Goal: Information Seeking & Learning: Find specific page/section

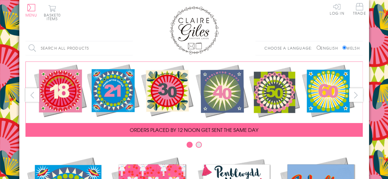
click at [68, 51] on input "Search all products" at bounding box center [78, 48] width 107 height 14
type input "15"
click at [127, 41] on input "Search" at bounding box center [130, 48] width 6 height 14
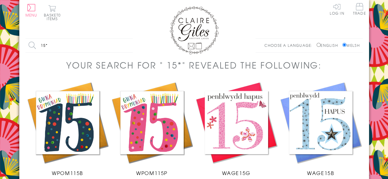
click at [138, 124] on img at bounding box center [152, 123] width 84 height 84
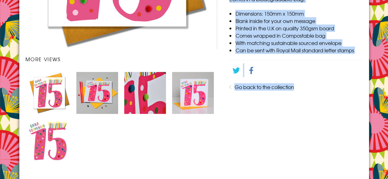
scroll to position [210, 0]
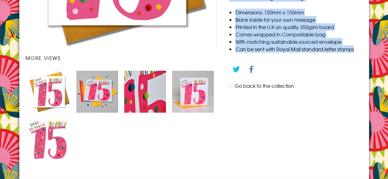
drag, startPoint x: 229, startPoint y: 65, endPoint x: 358, endPoint y: 52, distance: 130.4
click at [358, 52] on div "Welsh Age 15 Pink Birthday Card, Penblwydd Hapus, Embellished with Pompoms WPOM…" at bounding box center [296, 15] width 146 height 302
copy div "A wonderful contemporary Welsh language greeting card. A mix of bright bolds co…"
click at [193, 93] on img "Carousel Page 4" at bounding box center [193, 92] width 42 height 42
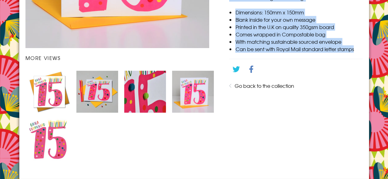
click at [152, 84] on img "Carousel Page 3" at bounding box center [145, 92] width 42 height 42
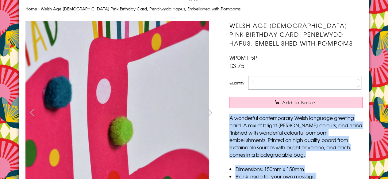
scroll to position [0, 0]
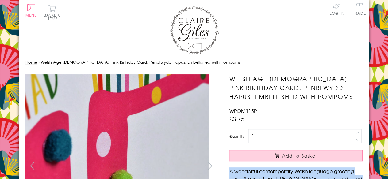
click at [32, 60] on link "Home" at bounding box center [31, 62] width 12 height 6
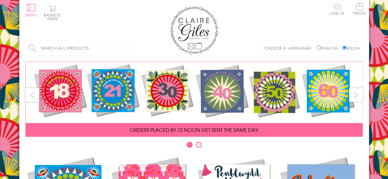
click at [58, 49] on input "Search all products" at bounding box center [78, 48] width 107 height 14
type input "80"
click at [127, 41] on input "Search" at bounding box center [130, 48] width 6 height 14
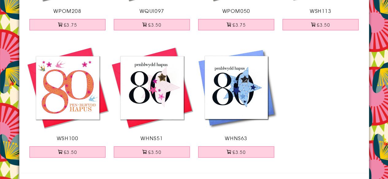
scroll to position [172, 0]
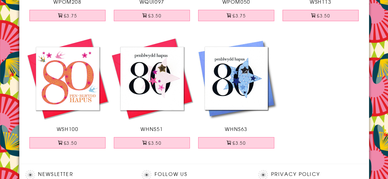
click at [242, 77] on img at bounding box center [236, 78] width 84 height 84
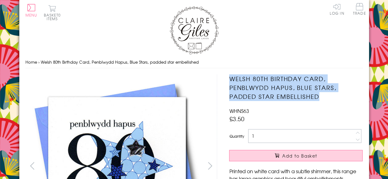
drag, startPoint x: 232, startPoint y: 79, endPoint x: 324, endPoint y: 95, distance: 93.2
click at [324, 95] on h1 "Welsh 80th Birthday Card, Penblwydd Hapus, Blue Stars, padded star embellished" at bounding box center [295, 88] width 133 height 26
copy h1 "Welsh 80th Birthday Card, Penblwydd Hapus, Blue Stars, padded star embellished"
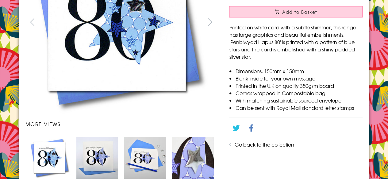
scroll to position [130, 0]
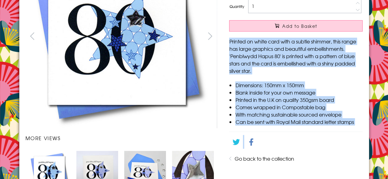
drag, startPoint x: 230, startPoint y: 42, endPoint x: 356, endPoint y: 125, distance: 150.9
click at [356, 125] on div "Welsh 80th Birthday Card, Penblwydd Hapus, Blue Stars, padded star embellished …" at bounding box center [296, 95] width 146 height 302
copy div "Printed on white card with a subtle shimmer, this range has large graphics and …"
click at [138, 167] on img "Carousel Page 3" at bounding box center [145, 172] width 42 height 42
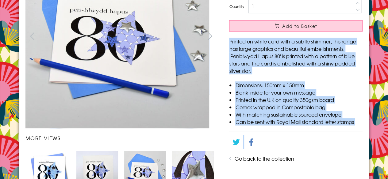
click at [92, 173] on img "Carousel Page 2" at bounding box center [97, 172] width 42 height 42
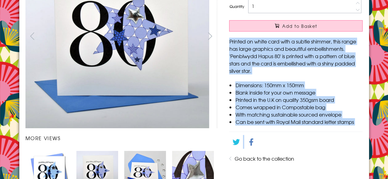
click at [188, 167] on img "Carousel Page 4" at bounding box center [193, 172] width 42 height 42
